Goal: Download file/media: Download file/media

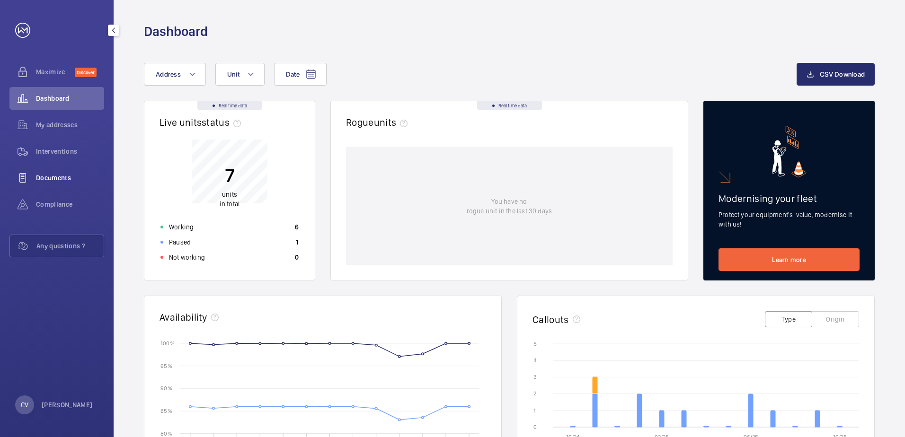
click at [58, 177] on span "Documents" at bounding box center [70, 177] width 68 height 9
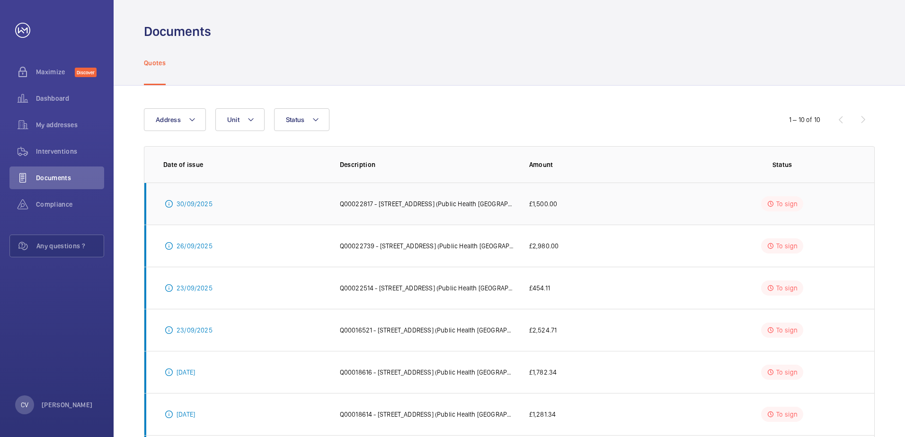
click at [194, 204] on p "30/09/2025" at bounding box center [195, 203] width 36 height 9
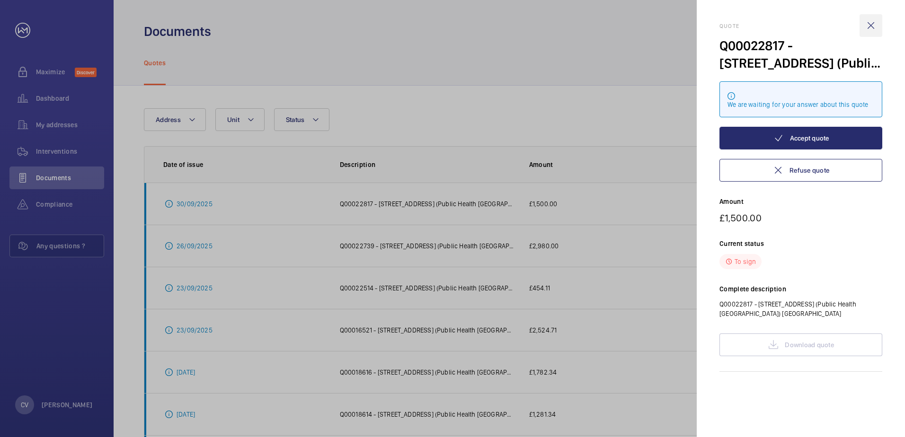
click at [866, 24] on wm-front-icon-button at bounding box center [870, 25] width 23 height 23
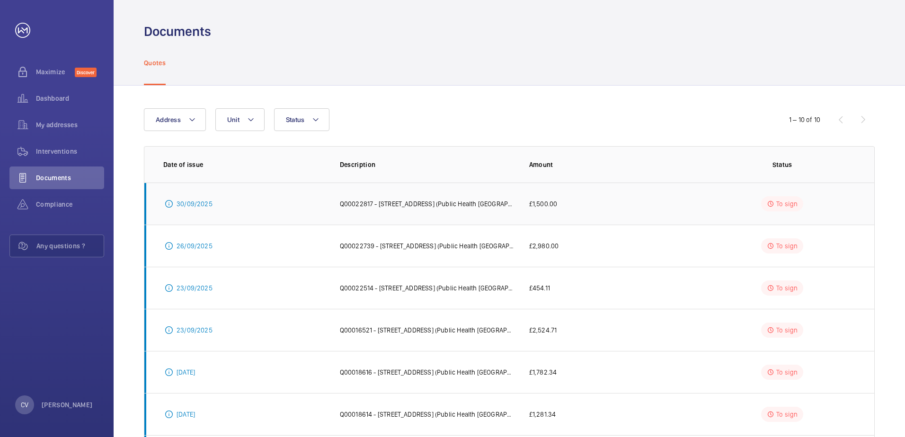
click at [186, 204] on p "30/09/2025" at bounding box center [195, 203] width 36 height 9
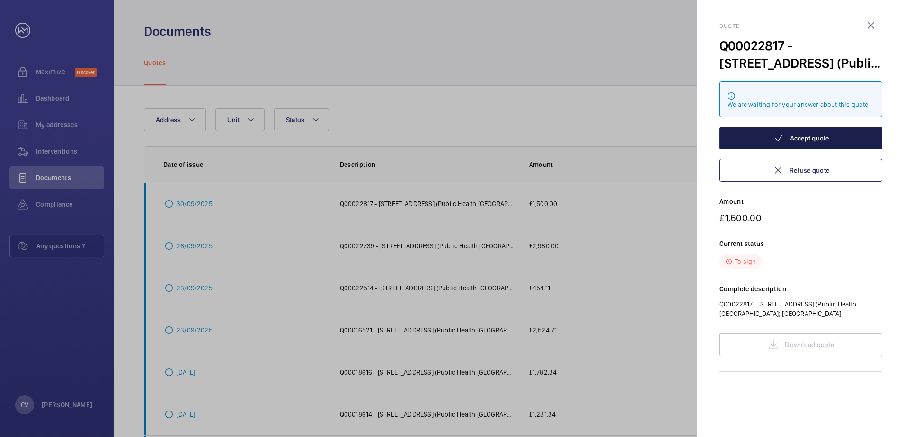
click at [809, 134] on button "Accept quote" at bounding box center [800, 138] width 163 height 23
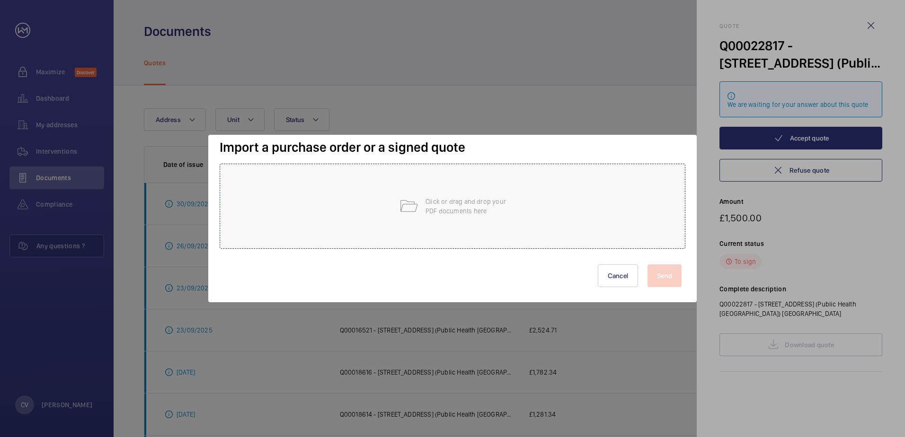
click at [466, 203] on p "Click or drag and drop your PDF documents here" at bounding box center [465, 206] width 80 height 19
click at [610, 275] on button "Cancel" at bounding box center [618, 276] width 41 height 23
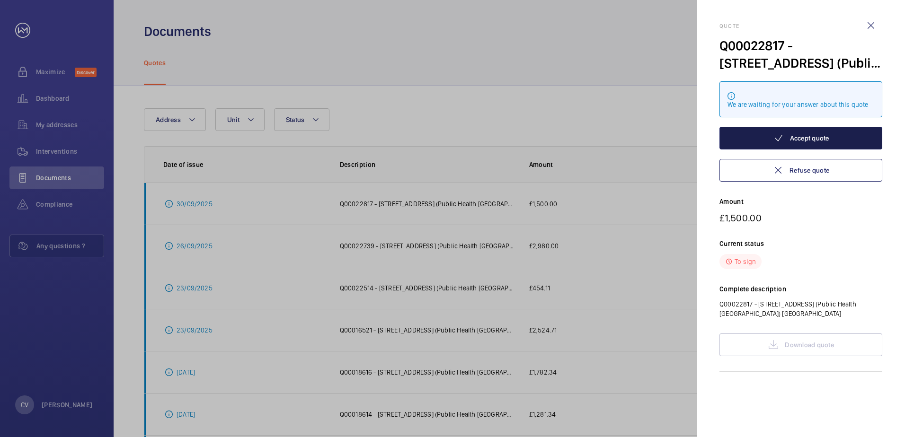
click at [802, 140] on button "Accept quote" at bounding box center [800, 138] width 163 height 23
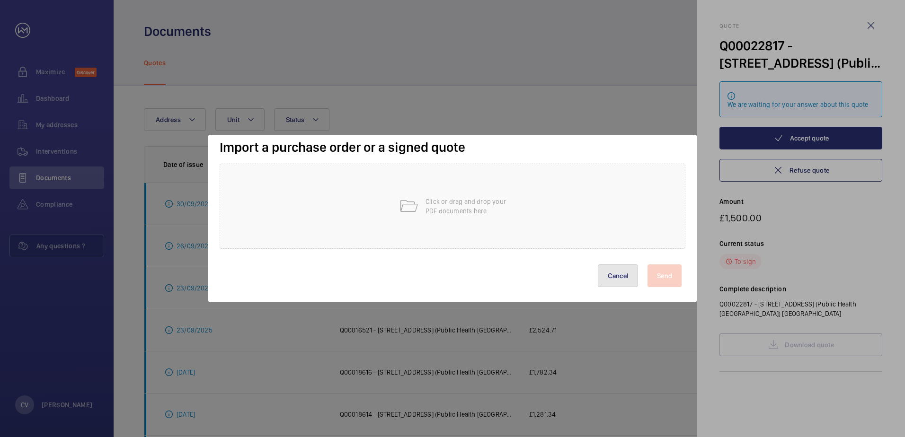
click at [616, 273] on button "Cancel" at bounding box center [618, 276] width 41 height 23
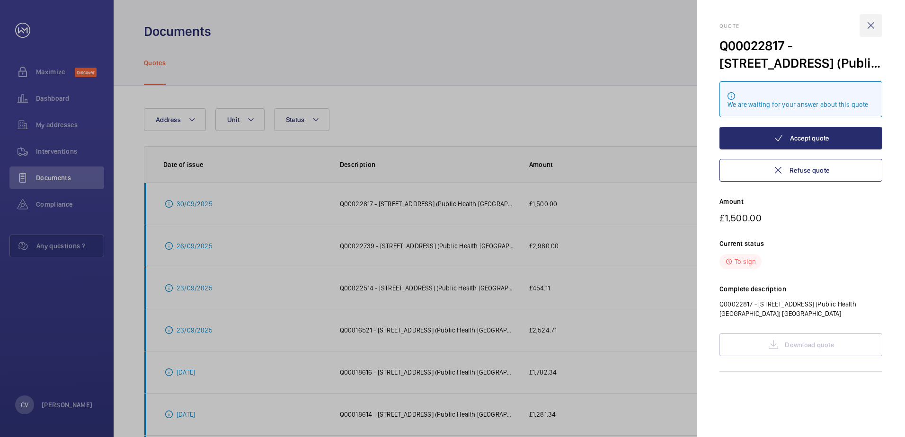
click at [874, 24] on wm-front-icon-button at bounding box center [870, 25] width 23 height 23
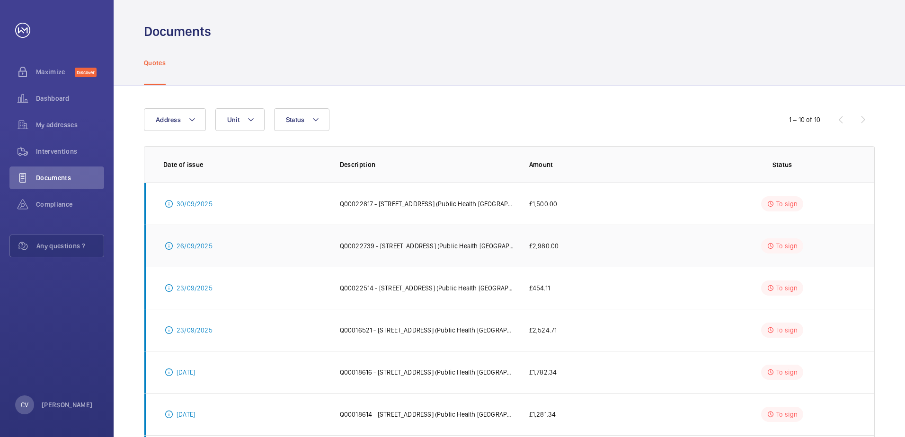
click at [201, 244] on p "26/09/2025" at bounding box center [195, 245] width 36 height 9
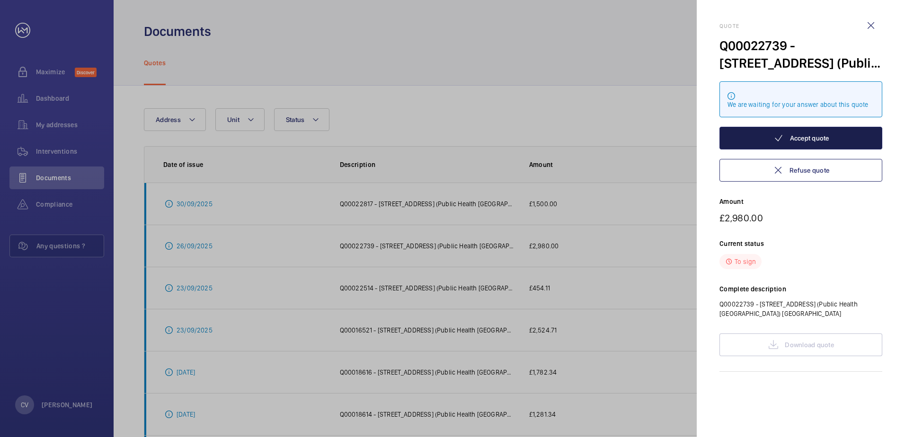
click at [823, 142] on button "Accept quote" at bounding box center [800, 138] width 163 height 23
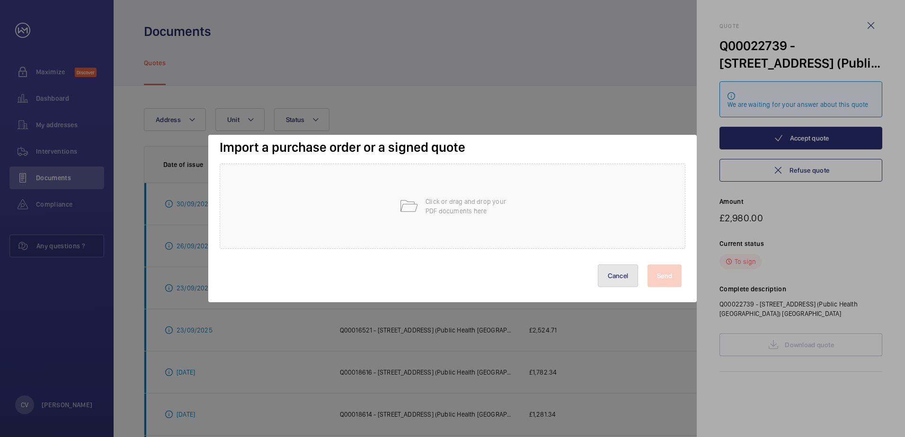
click at [626, 274] on button "Cancel" at bounding box center [618, 276] width 41 height 23
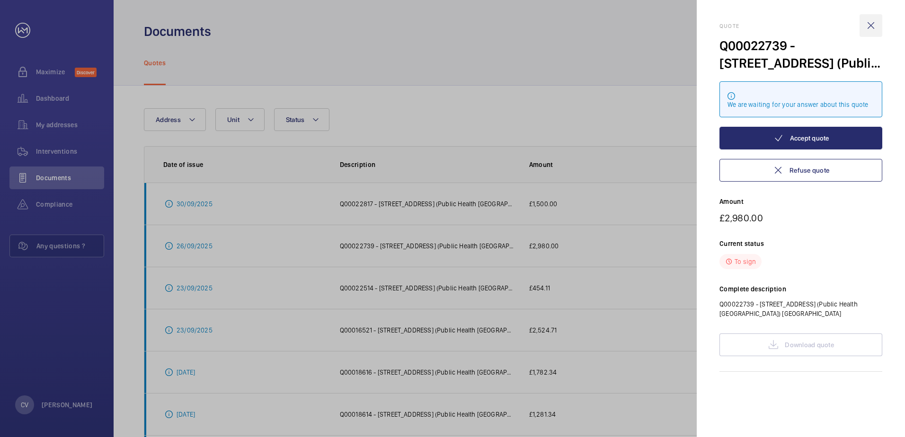
click at [870, 24] on wm-front-icon-button at bounding box center [870, 25] width 23 height 23
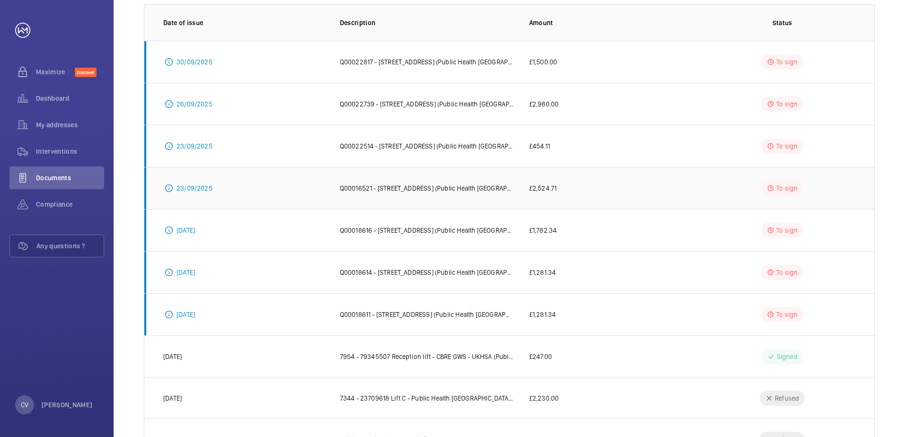
scroll to position [188, 0]
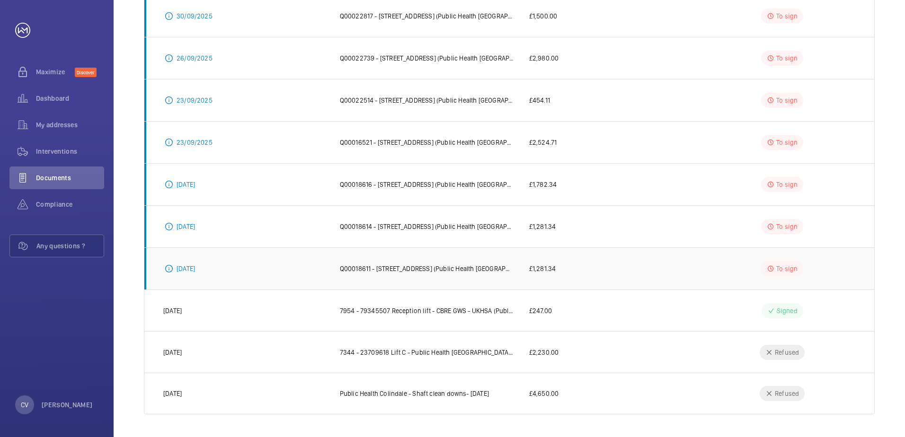
click at [779, 268] on p "To sign" at bounding box center [786, 268] width 21 height 9
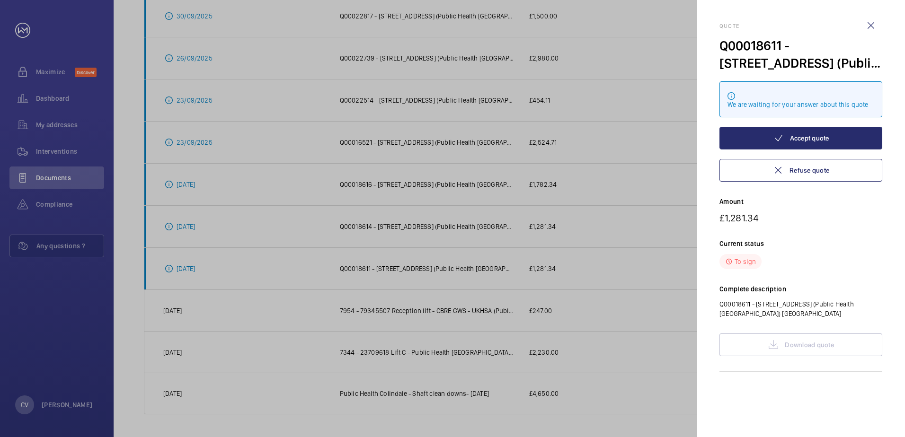
click at [682, 279] on div at bounding box center [452, 218] width 905 height 437
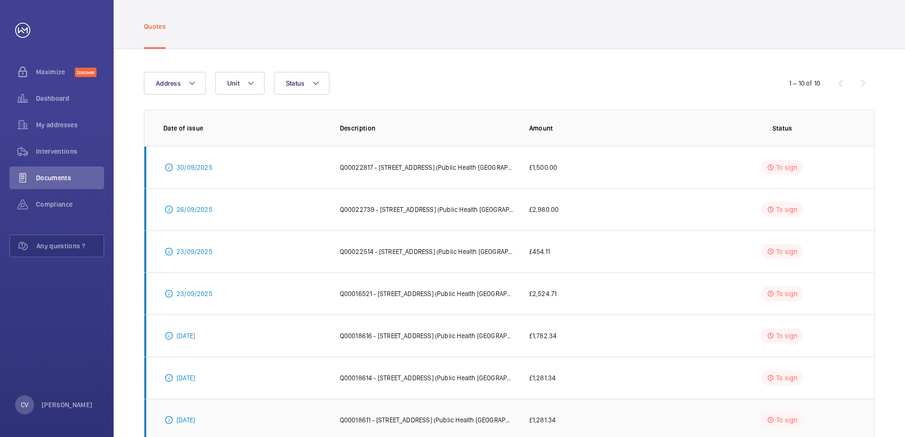
scroll to position [0, 0]
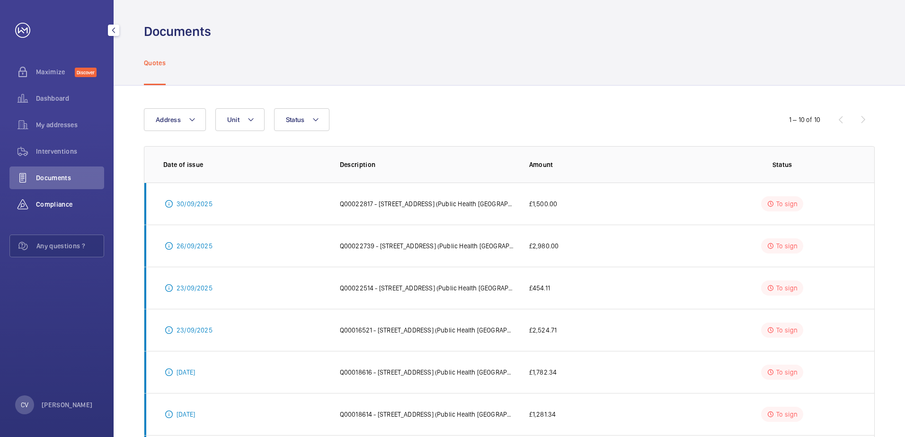
click at [47, 204] on span "Compliance" at bounding box center [70, 204] width 68 height 9
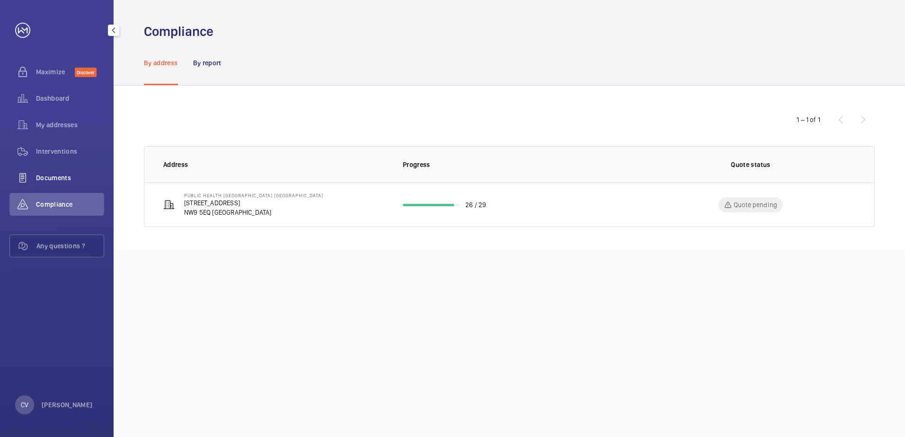
click at [55, 175] on span "Documents" at bounding box center [70, 177] width 68 height 9
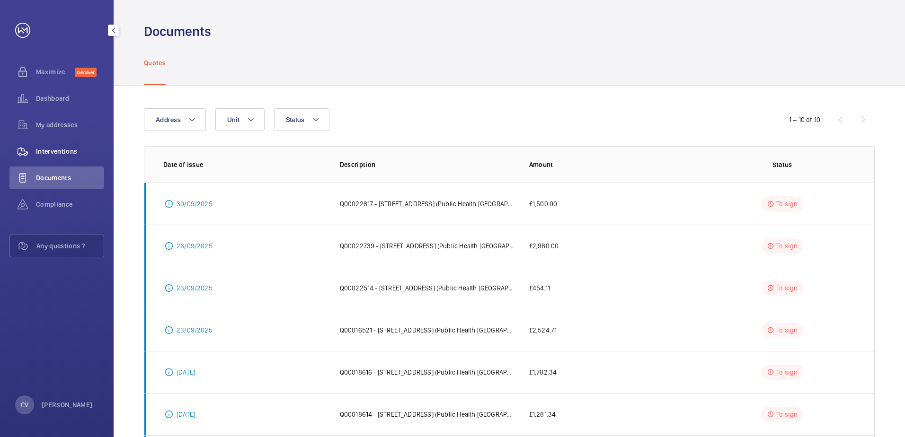
click at [56, 151] on span "Interventions" at bounding box center [70, 151] width 68 height 9
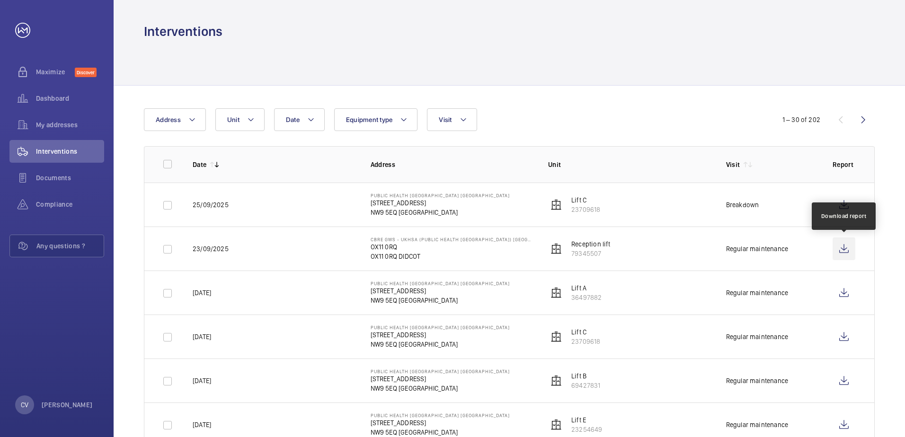
click at [841, 244] on wm-front-icon-button at bounding box center [843, 249] width 23 height 23
click at [841, 248] on wm-front-icon-button at bounding box center [843, 249] width 23 height 23
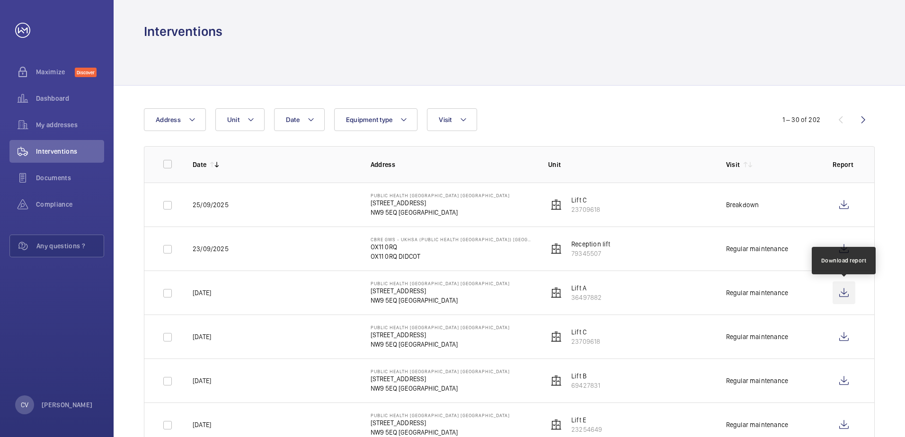
click at [844, 291] on wm-front-icon-button at bounding box center [843, 293] width 23 height 23
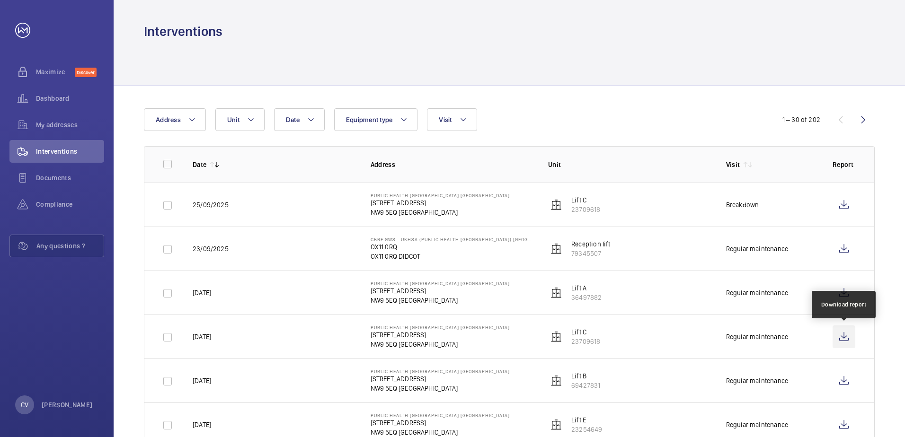
click at [843, 337] on wm-front-icon-button at bounding box center [843, 337] width 23 height 23
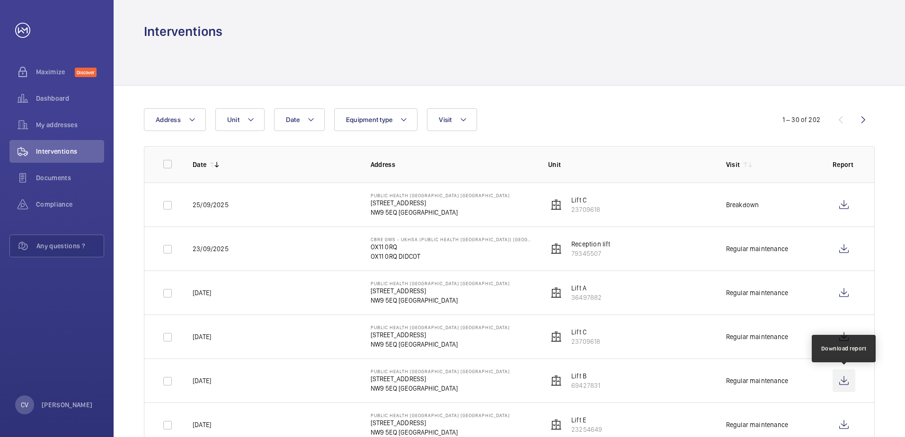
click at [841, 381] on wm-front-icon-button at bounding box center [843, 381] width 23 height 23
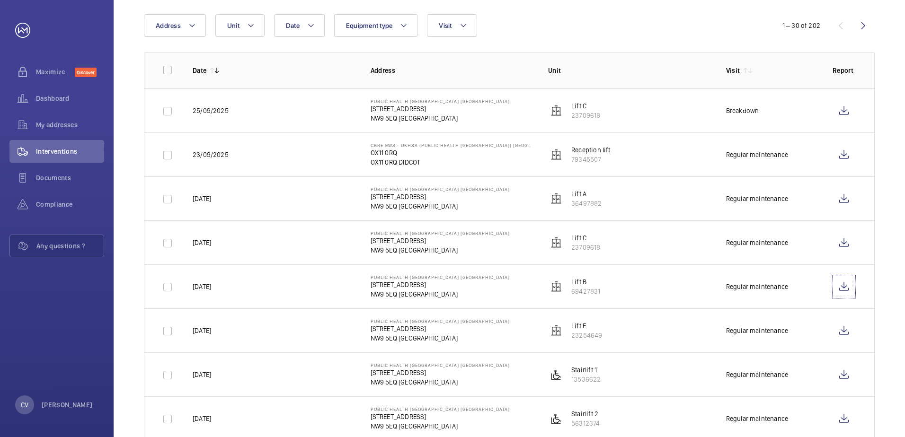
scroll to position [95, 0]
click at [845, 331] on wm-front-icon-button at bounding box center [843, 330] width 23 height 23
click at [841, 372] on wm-front-icon-button at bounding box center [843, 374] width 23 height 23
click at [841, 418] on wm-front-icon-button at bounding box center [843, 418] width 23 height 23
click at [840, 111] on wm-front-icon-button at bounding box center [843, 110] width 23 height 23
